Goal: Transaction & Acquisition: Purchase product/service

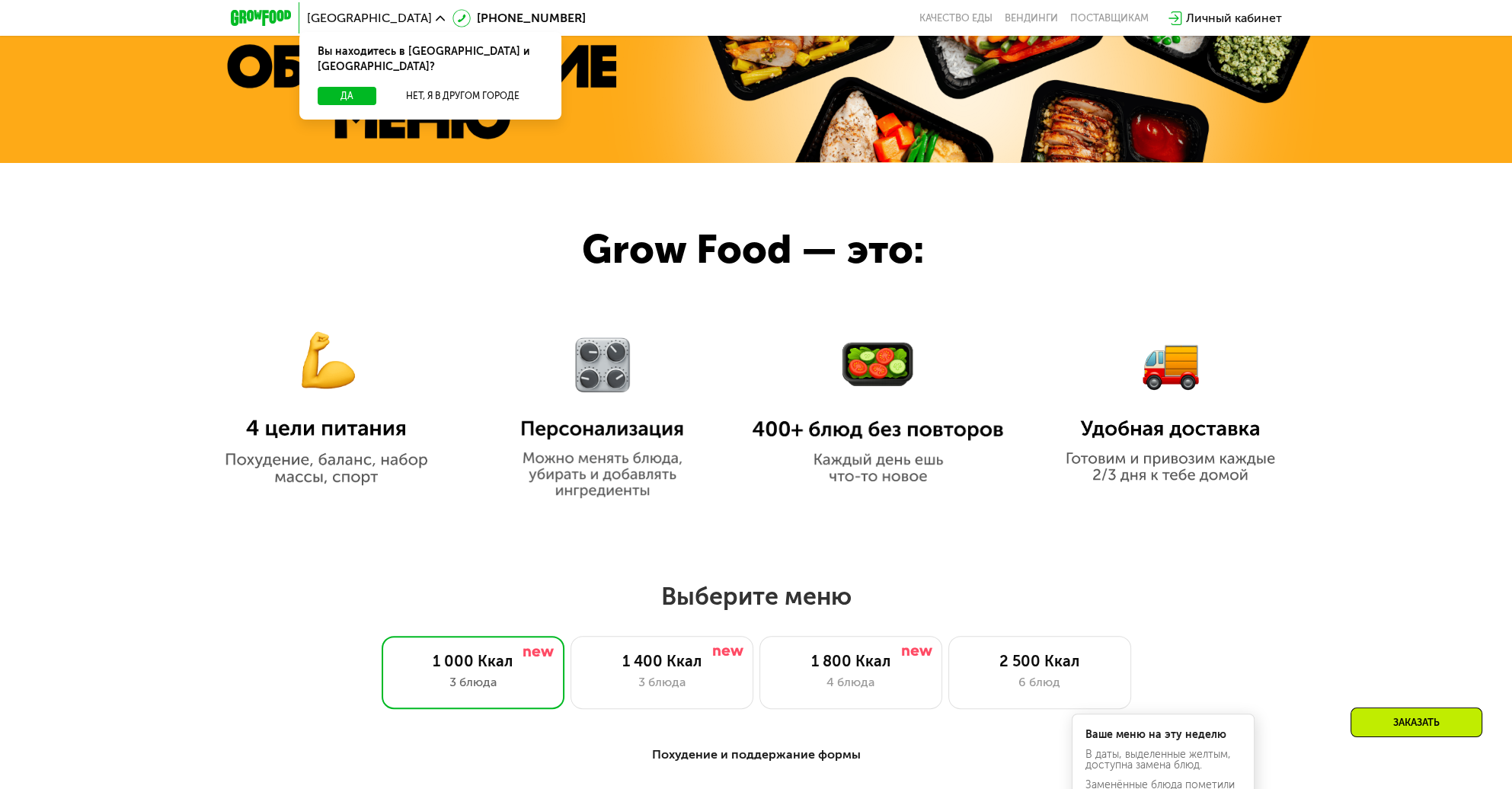
scroll to position [914, 0]
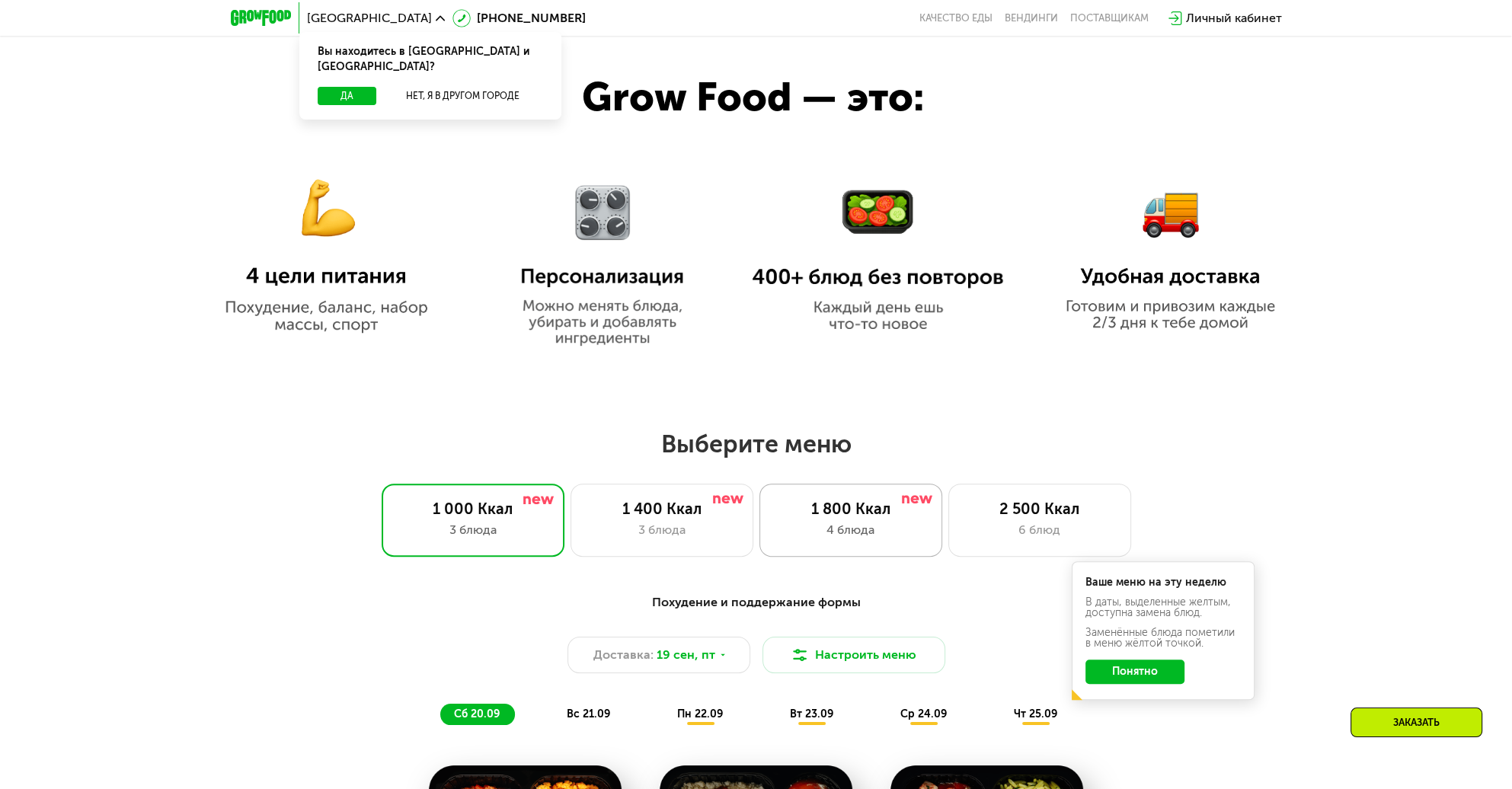
click at [863, 539] on div "4 блюда" at bounding box center [850, 530] width 151 height 18
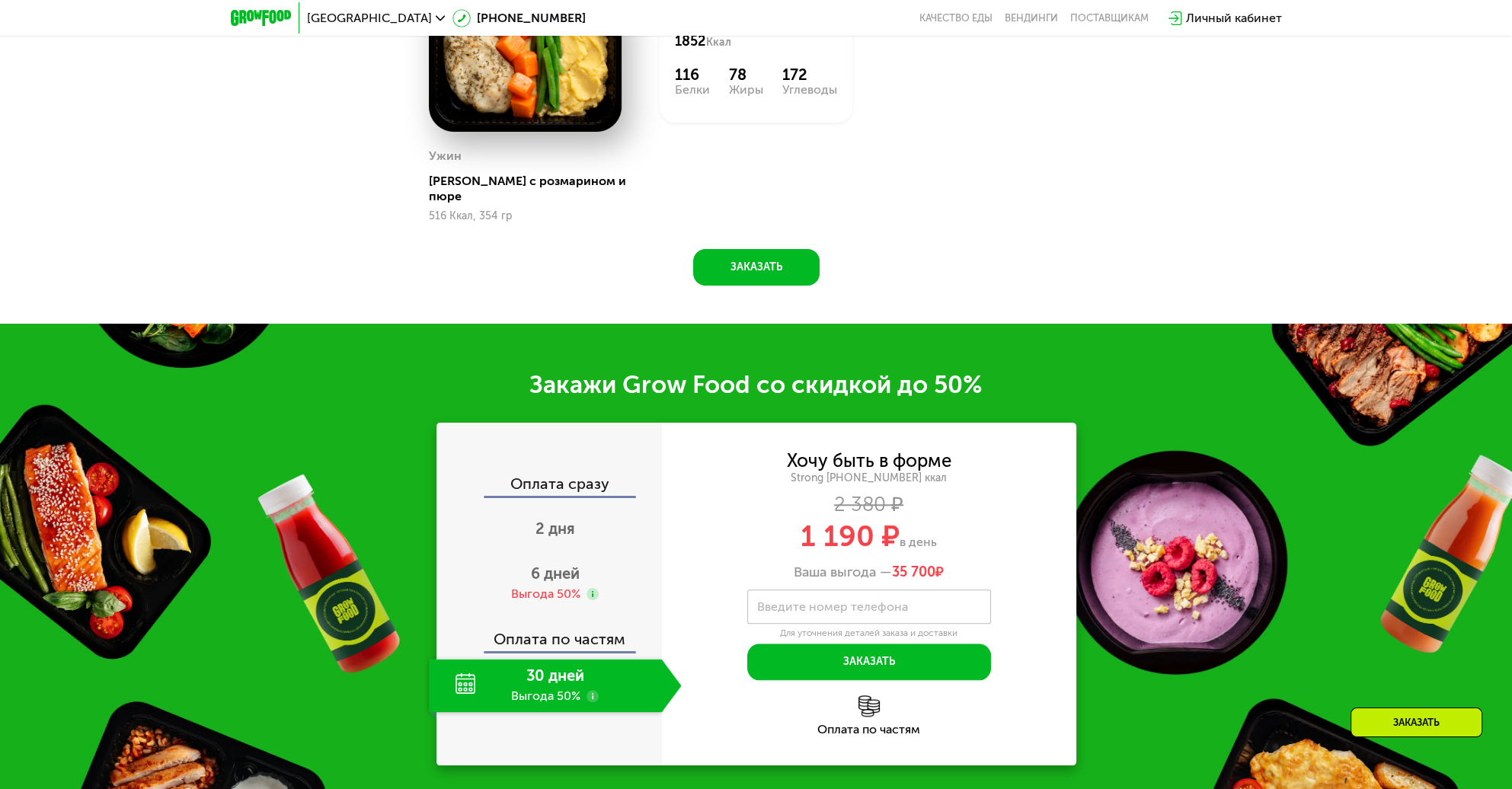
scroll to position [1981, 0]
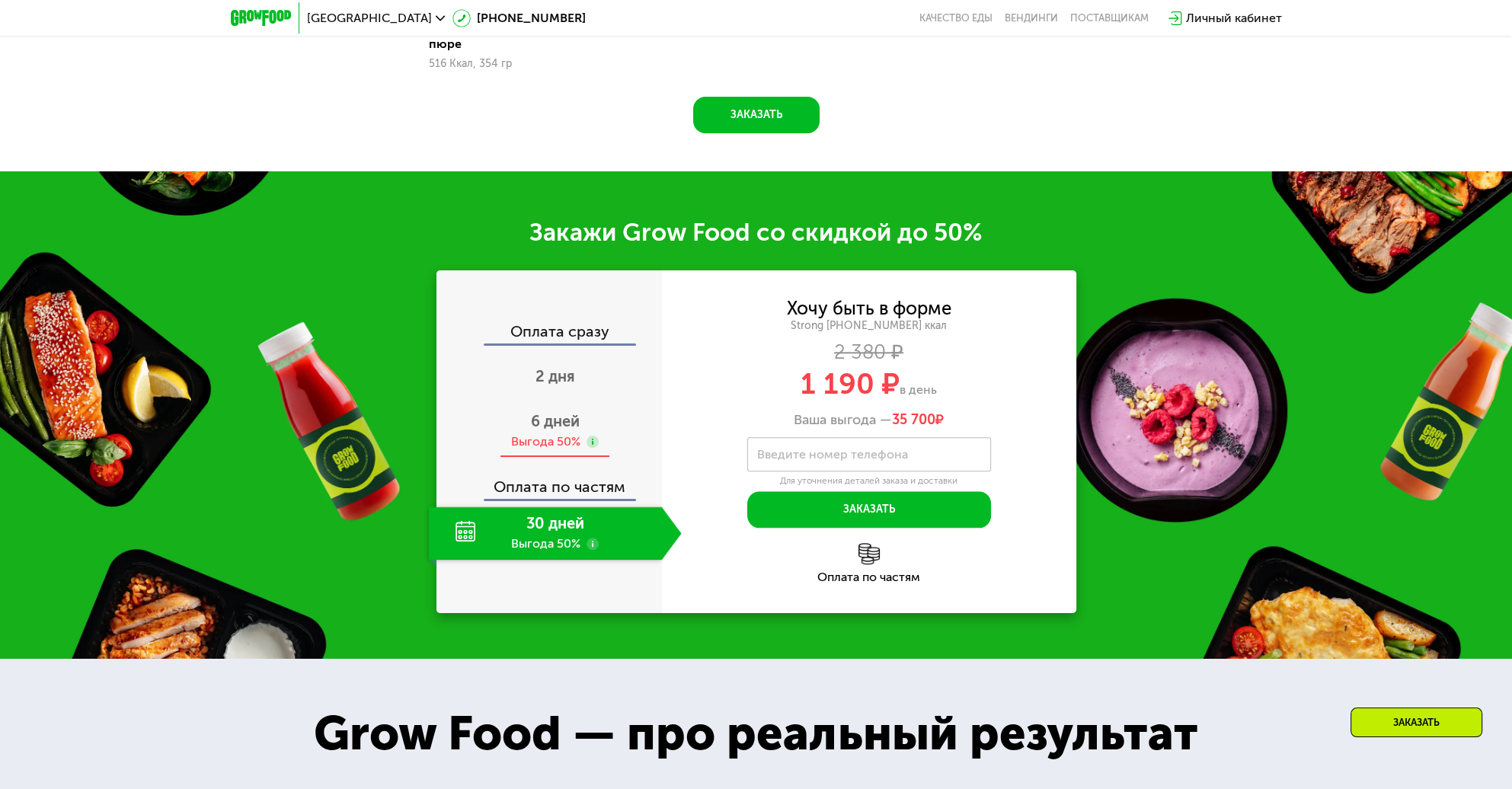
click at [558, 431] on span "6 дней" at bounding box center [555, 422] width 48 height 18
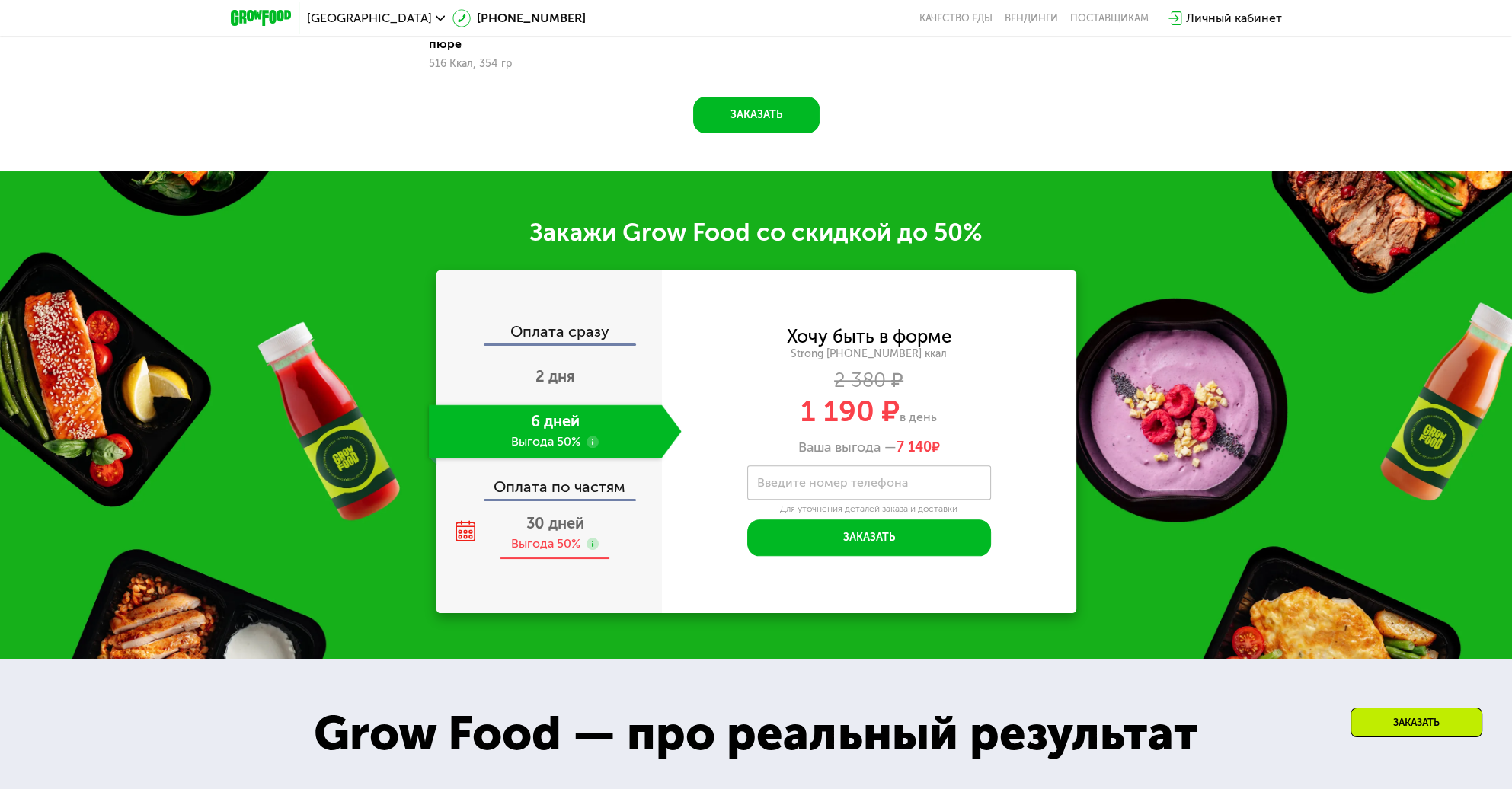
click at [547, 533] on span "30 дней" at bounding box center [555, 523] width 58 height 18
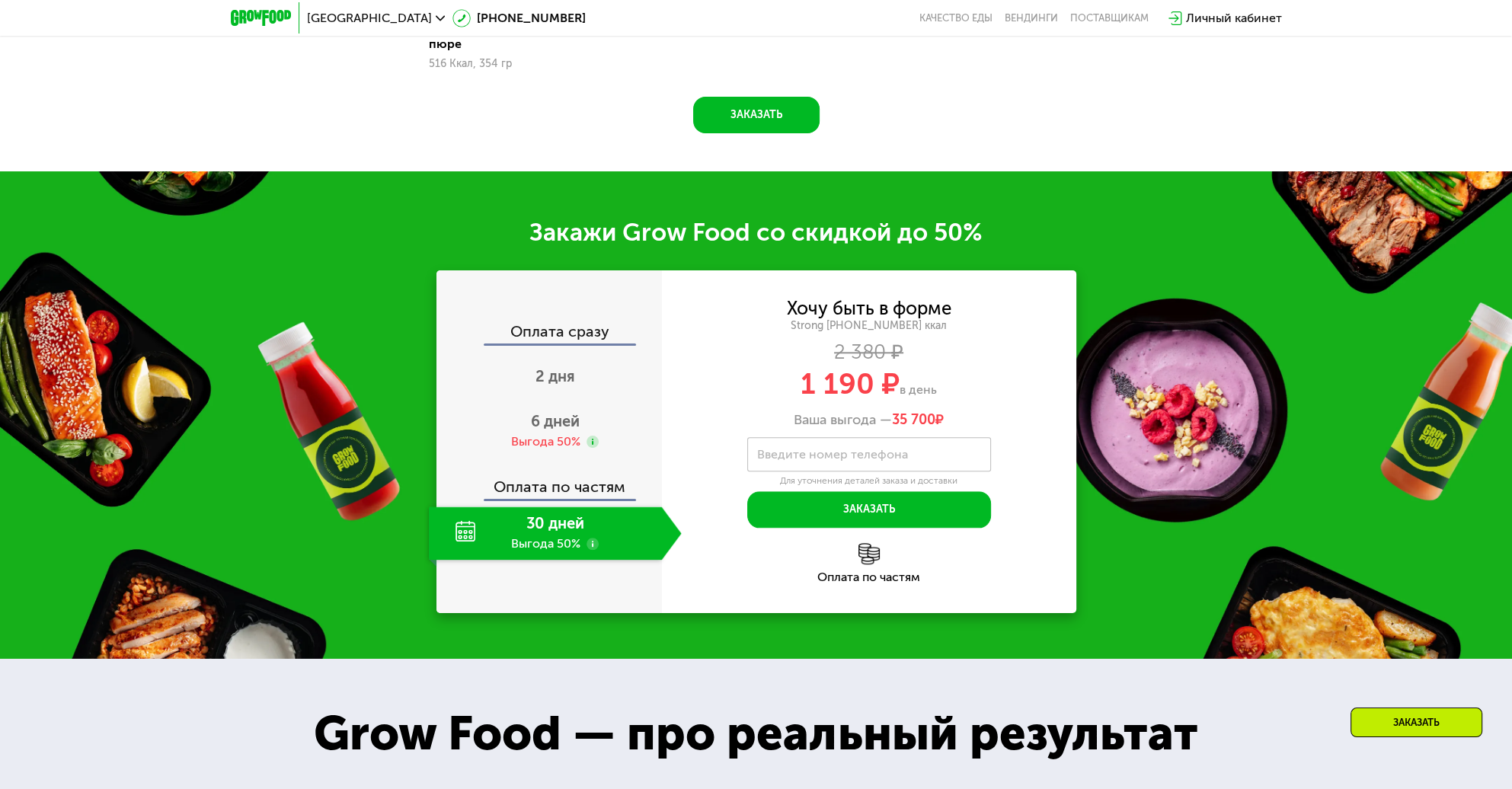
drag, startPoint x: 789, startPoint y: 528, endPoint x: 964, endPoint y: 527, distance: 175.0
click at [964, 429] on div "Ваша выгода — 35 700 ₽" at bounding box center [869, 421] width 414 height 17
drag, startPoint x: 887, startPoint y: 486, endPoint x: 932, endPoint y: 500, distance: 47.1
click at [936, 398] on div "1 190 ₽ в день" at bounding box center [869, 384] width 414 height 29
click at [780, 429] on div "Ваша выгода — 35 700 ₽" at bounding box center [869, 421] width 414 height 17
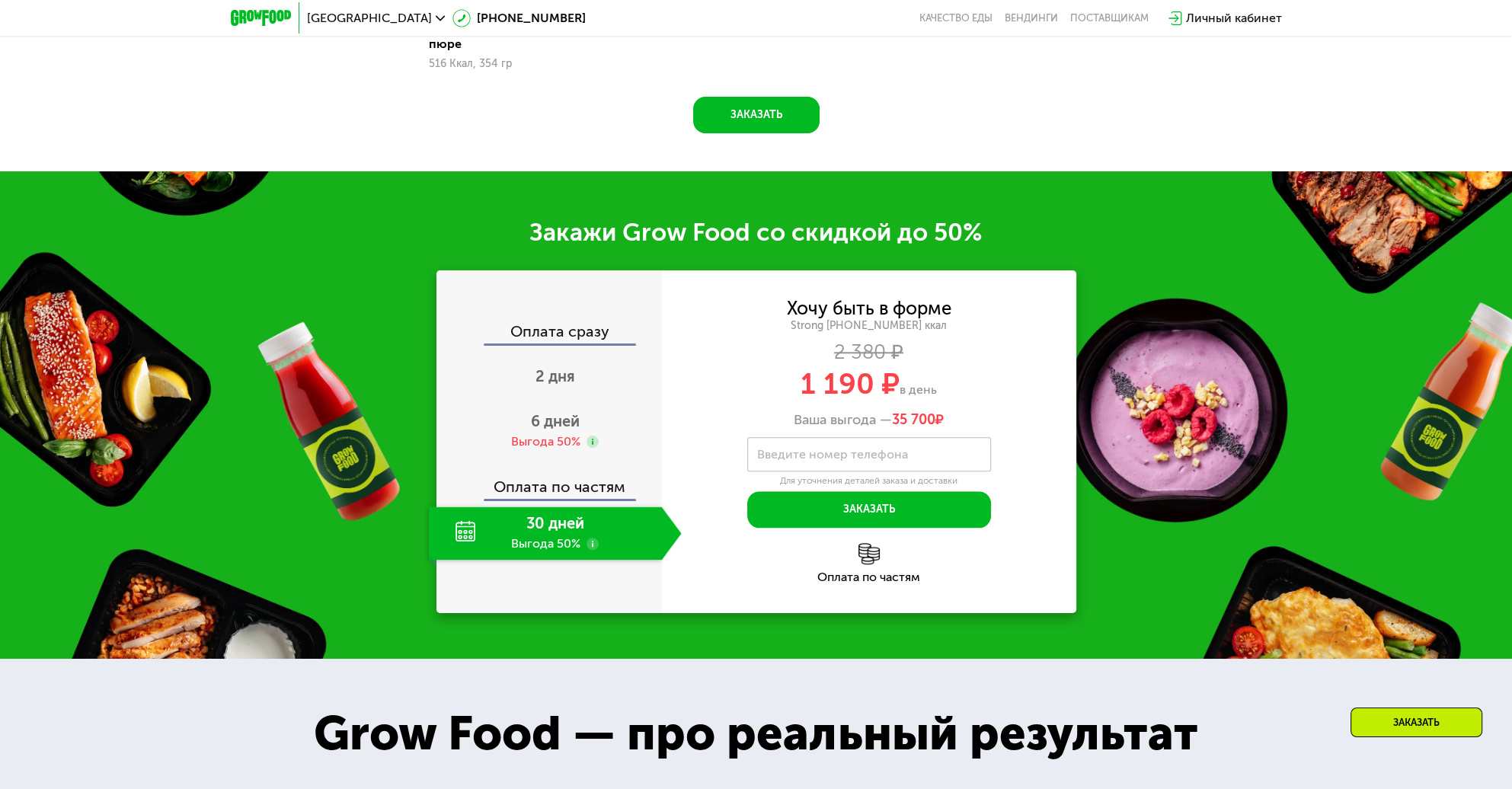
drag, startPoint x: 789, startPoint y: 528, endPoint x: 984, endPoint y: 534, distance: 195.1
click at [984, 429] on div "Ваша выгода — 35 700 ₽" at bounding box center [869, 421] width 414 height 17
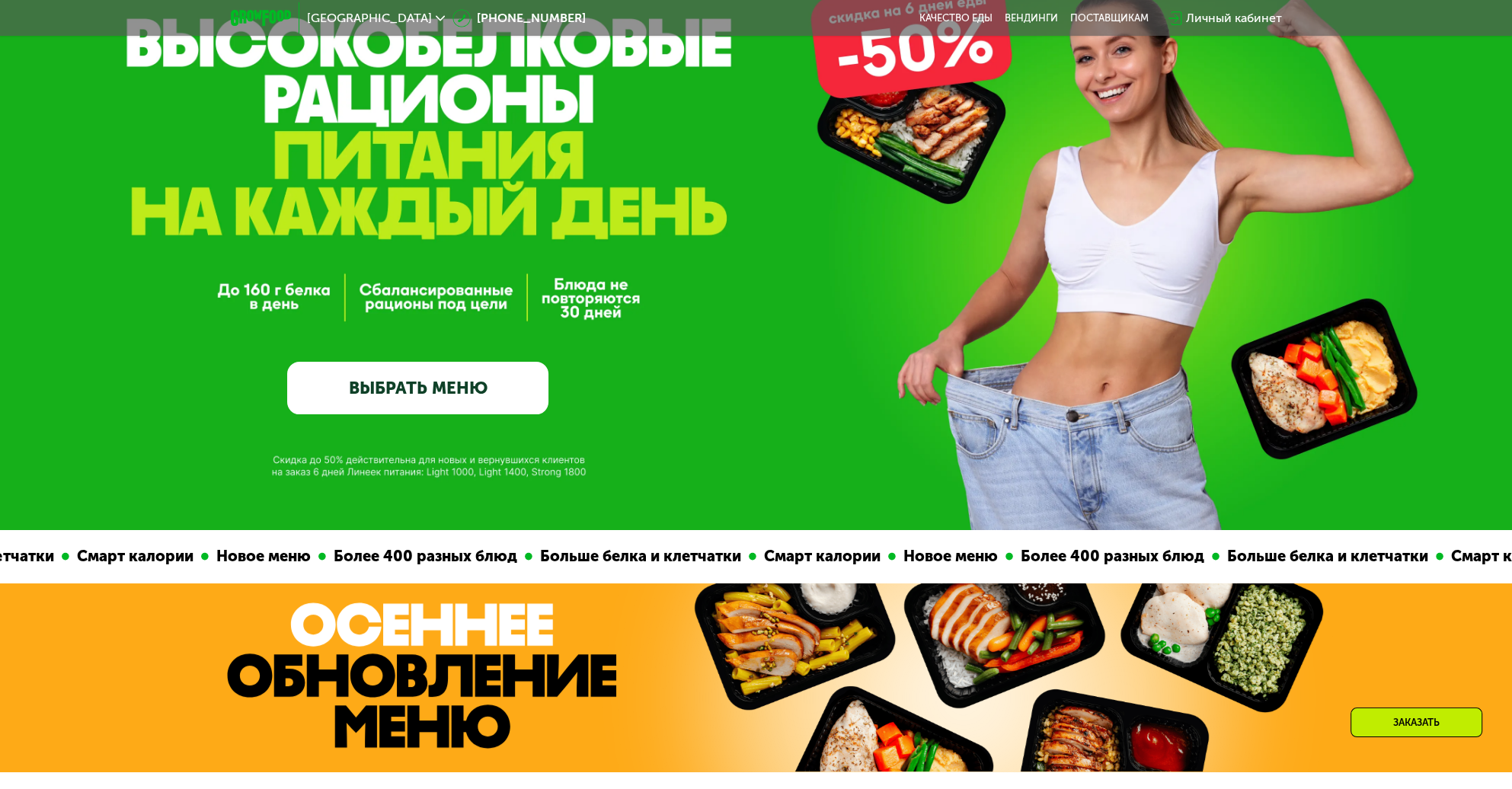
scroll to position [0, 0]
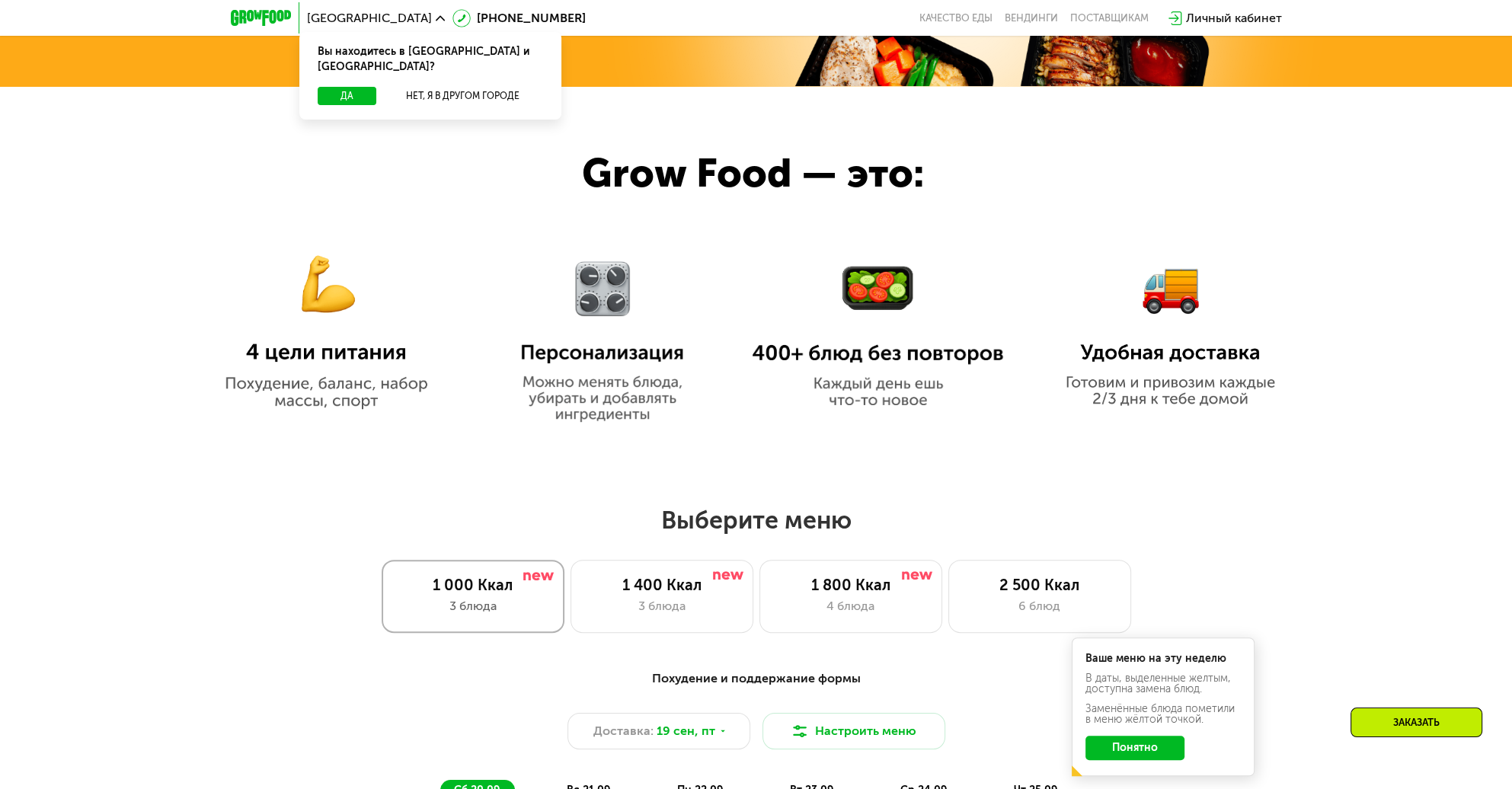
scroll to position [990, 0]
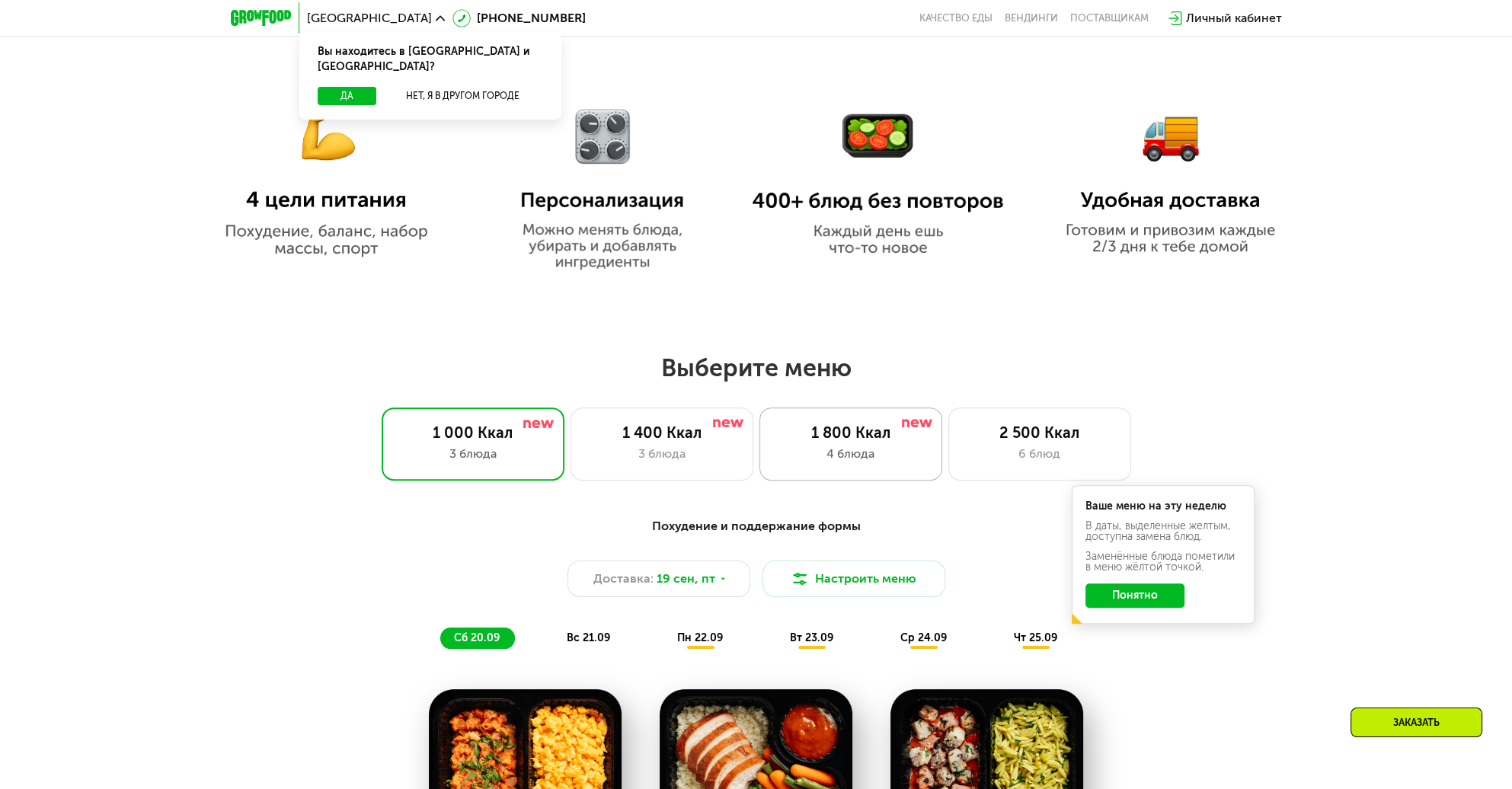
click at [878, 448] on div "1 800 Ккал 4 блюда" at bounding box center [850, 444] width 183 height 73
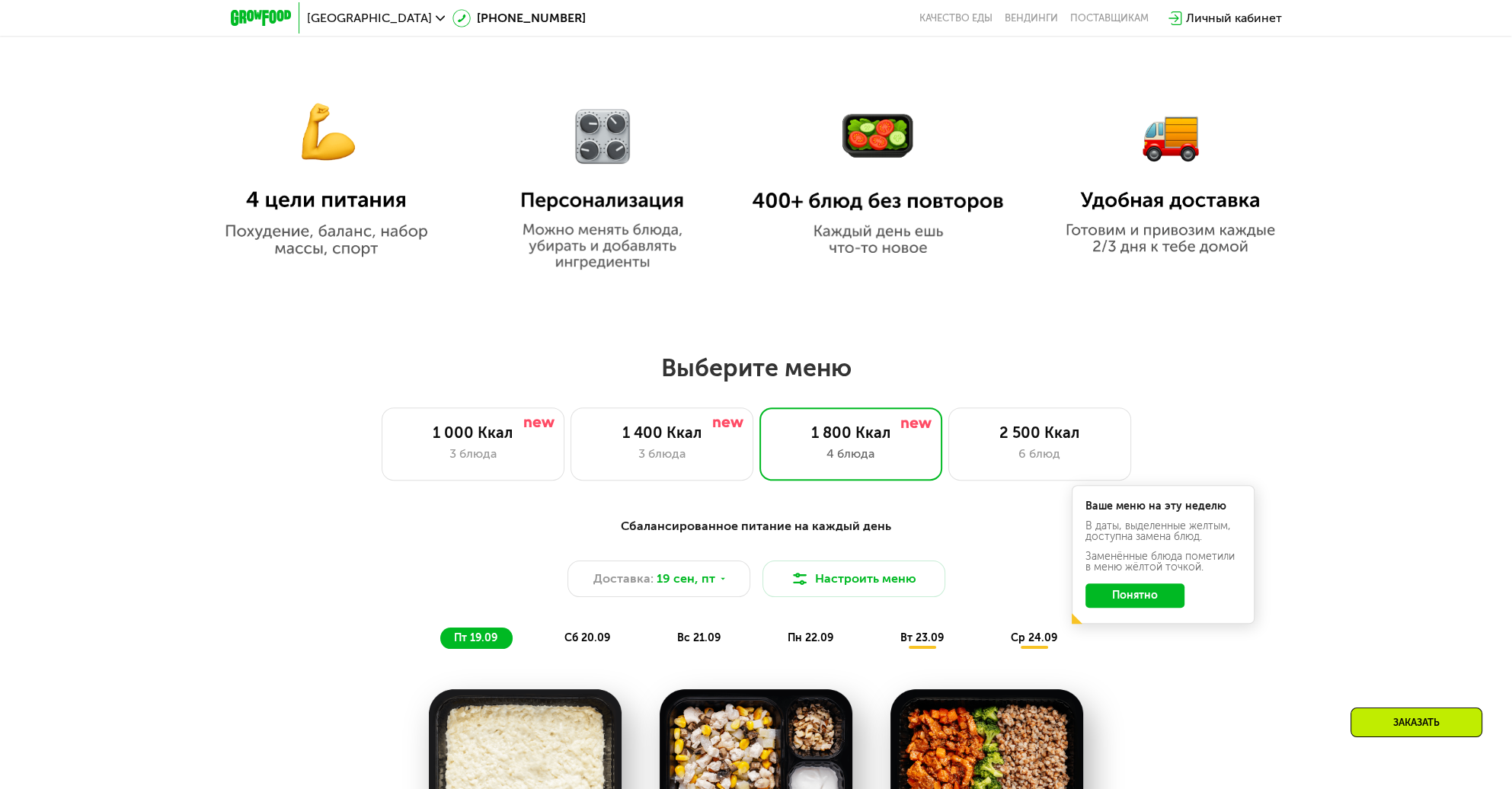
scroll to position [1067, 0]
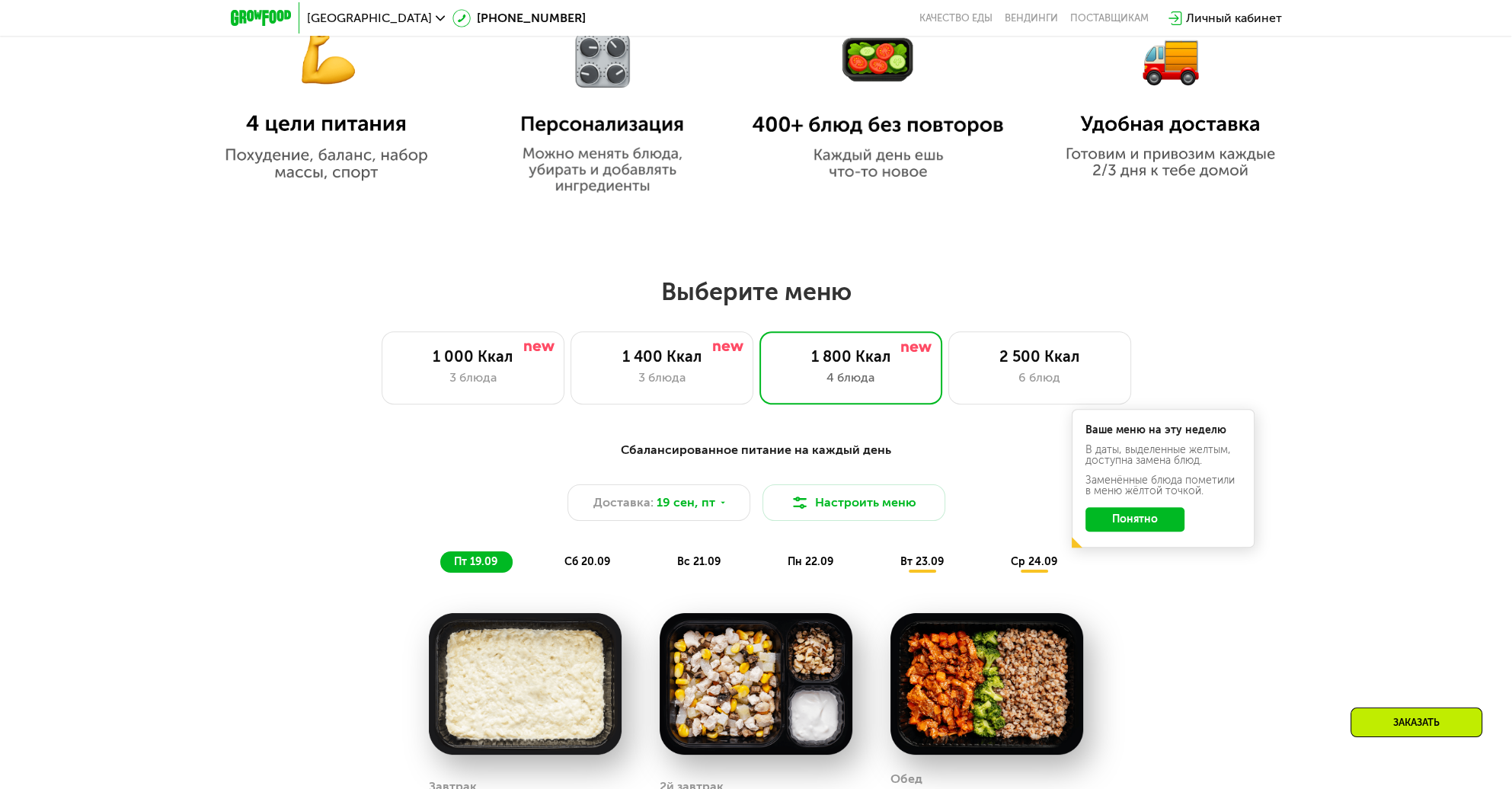
click at [1140, 521] on button "Понятно" at bounding box center [1134, 519] width 99 height 24
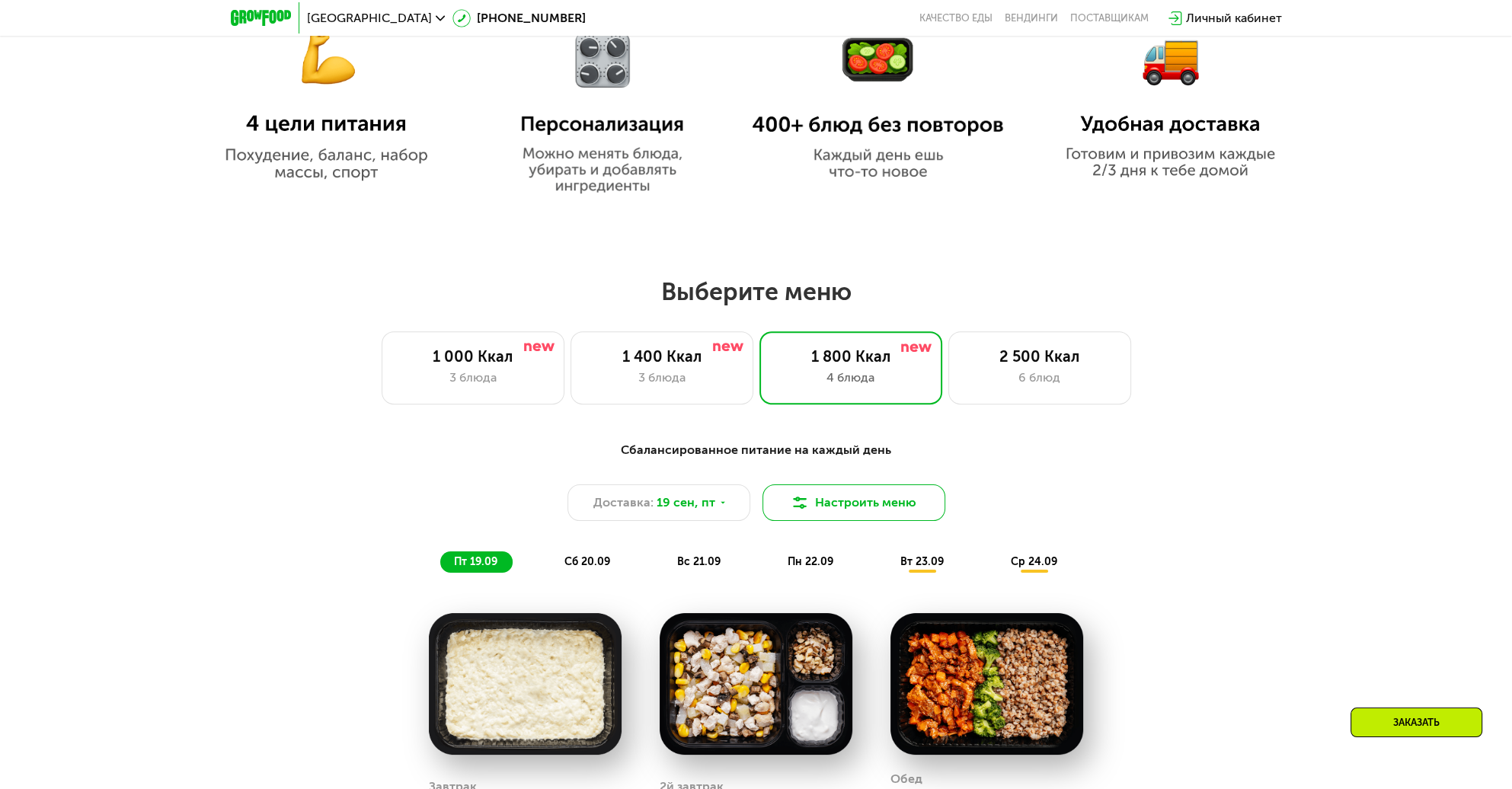
click at [882, 518] on button "Настроить меню" at bounding box center [854, 503] width 183 height 37
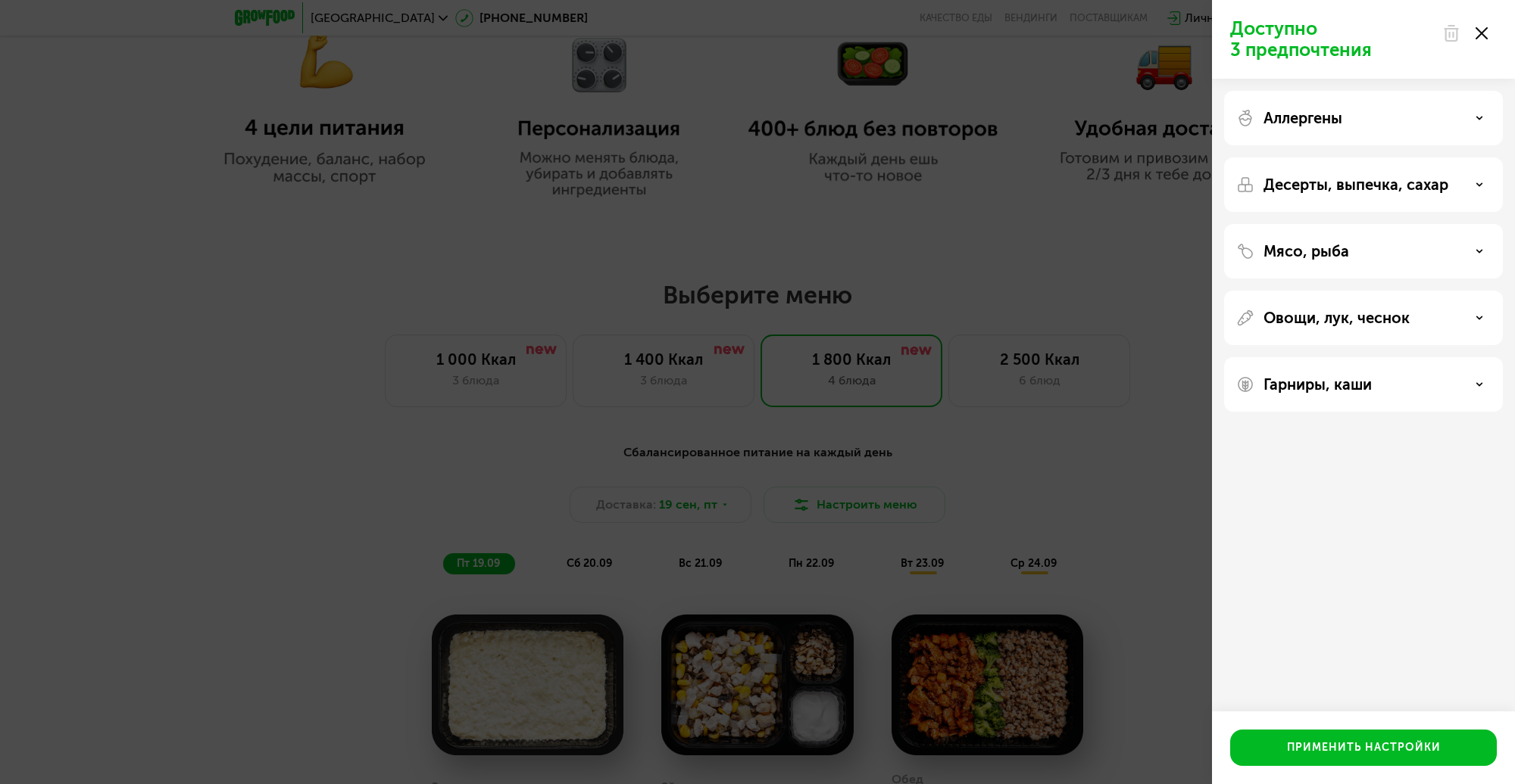
click at [1483, 34] on use at bounding box center [1482, 33] width 12 height 12
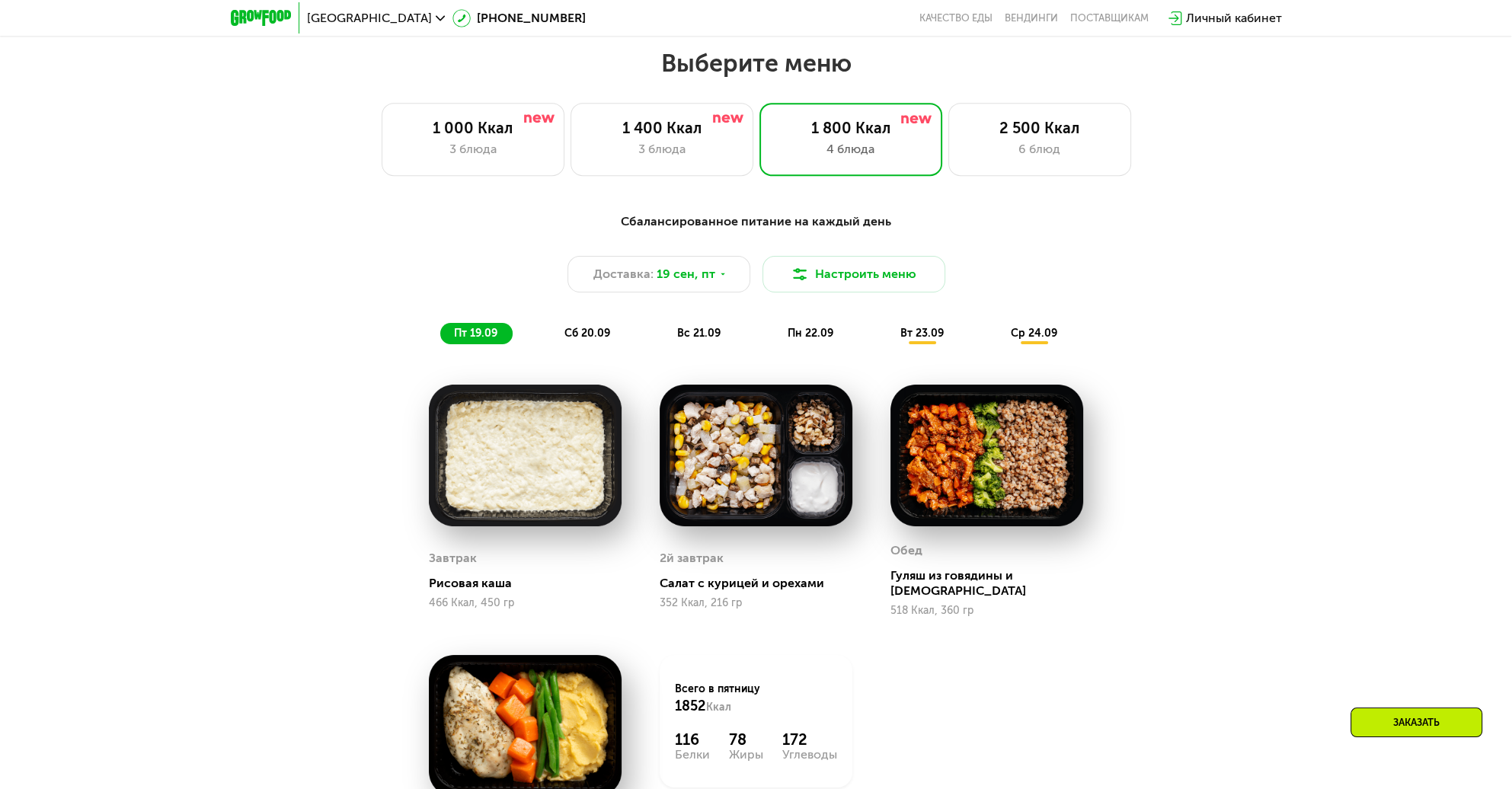
scroll to position [1448, 0]
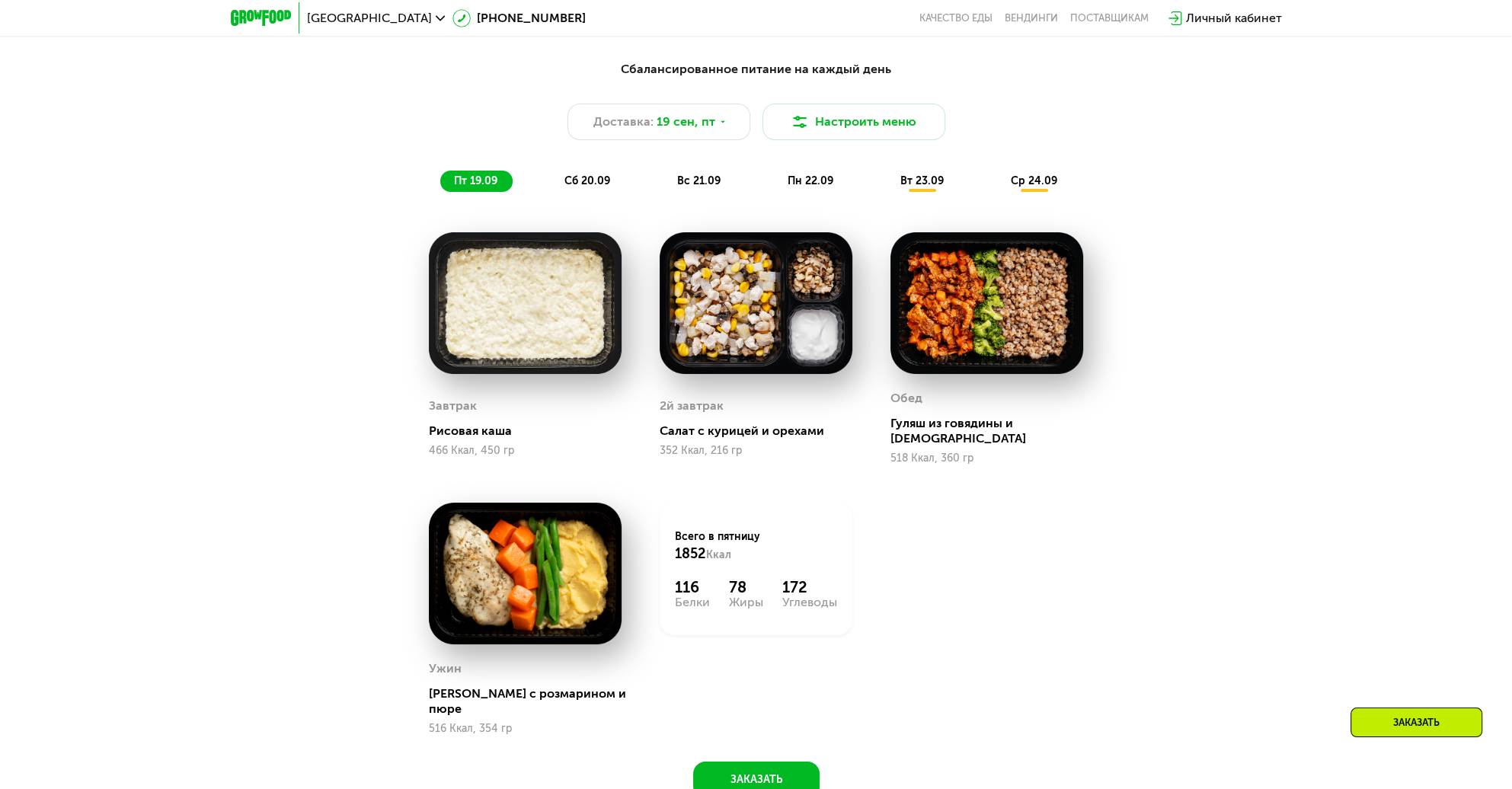
click at [593, 188] on span "сб 20.09" at bounding box center [587, 181] width 46 height 13
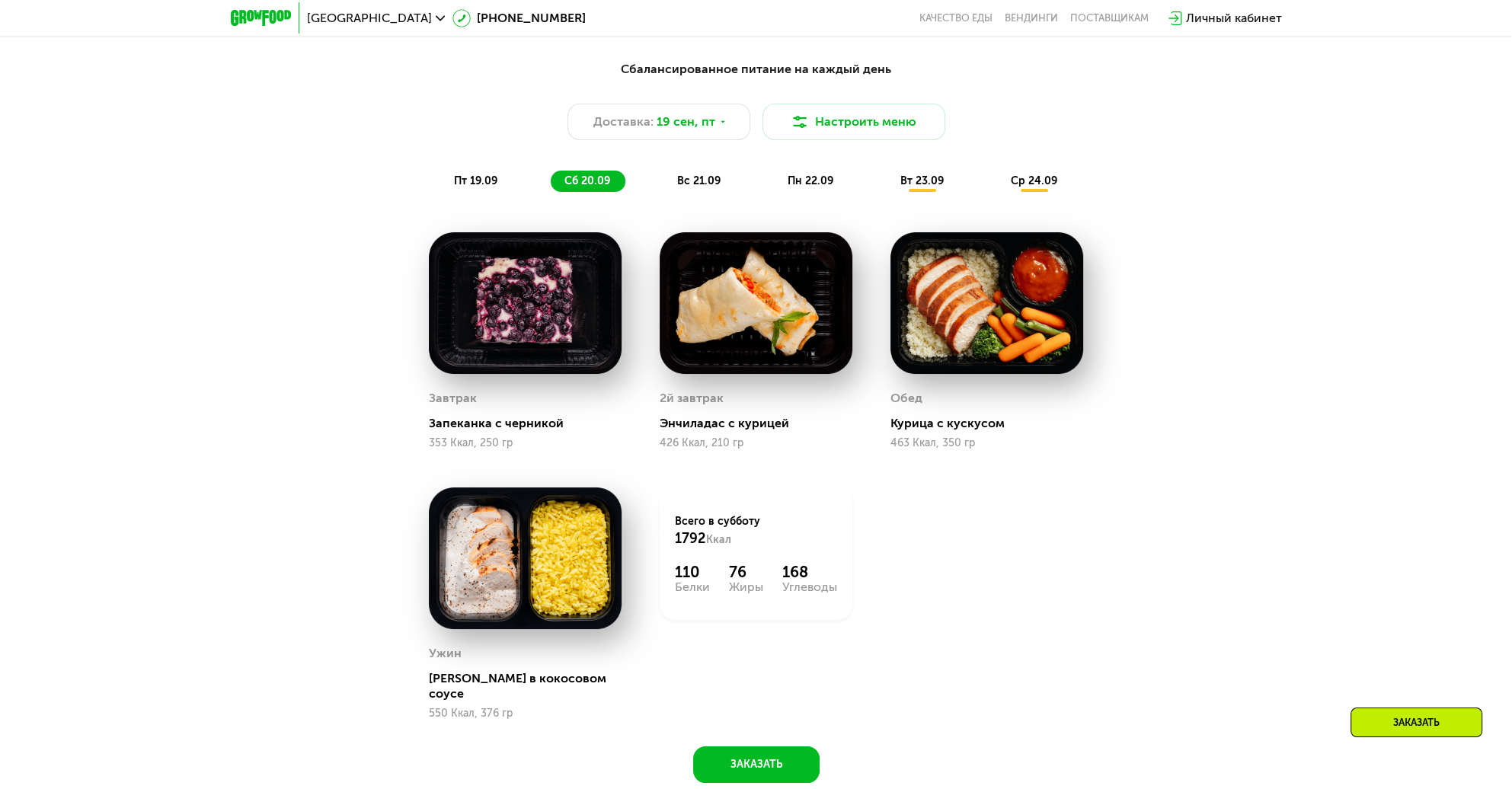
click at [710, 184] on span "вс 21.09" at bounding box center [698, 181] width 43 height 13
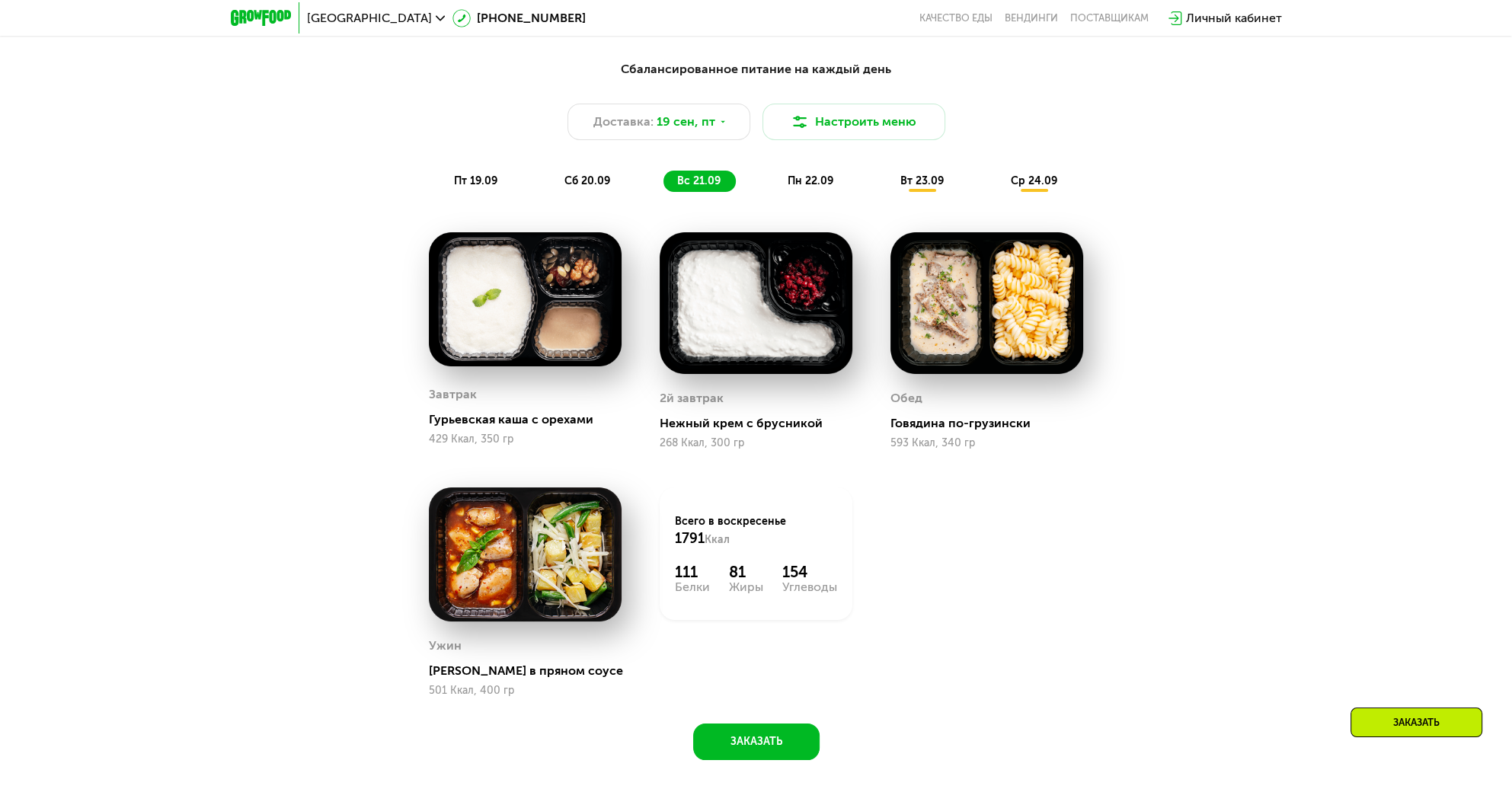
click at [1301, 256] on div "Сбалансированное питание на каждый день Доставка: 19 сен, пт Настроить меню пт …" at bounding box center [756, 419] width 1512 height 760
